Goal: Find specific page/section: Find specific page/section

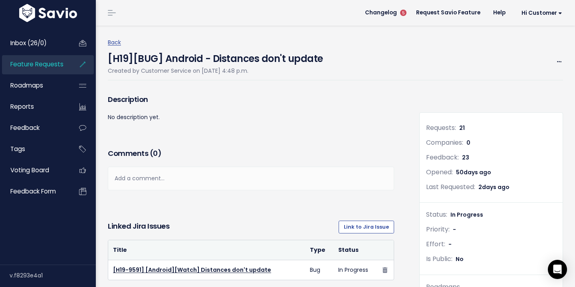
scroll to position [1293, 0]
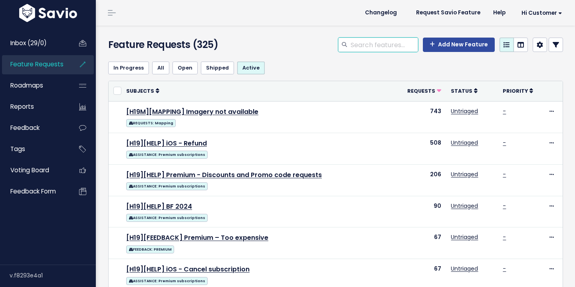
click at [390, 45] on input "search" at bounding box center [384, 45] width 68 height 14
type input "ipad"
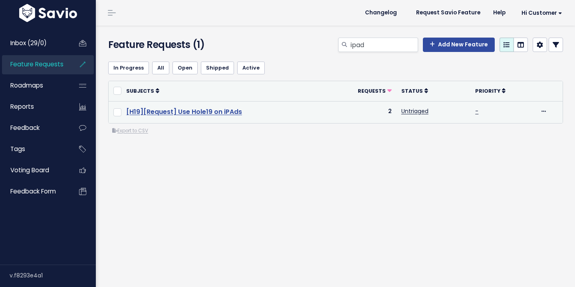
click at [186, 108] on link "[H19][Request] Use Hole19 on iPAds" at bounding box center [184, 111] width 116 height 9
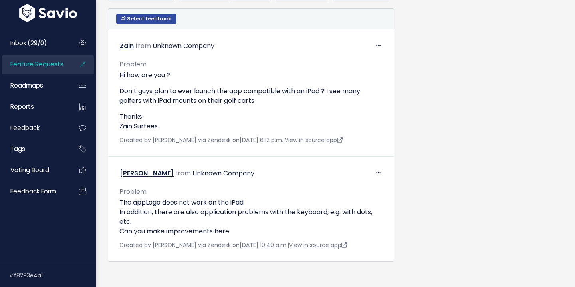
scroll to position [426, 0]
